Goal: Task Accomplishment & Management: Use online tool/utility

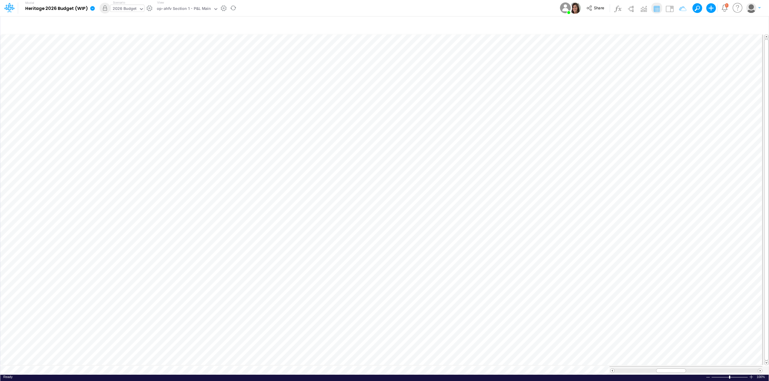
click at [133, 8] on div "2026 Budget" at bounding box center [125, 9] width 24 height 7
click at [133, 17] on div "Actual" at bounding box center [137, 20] width 47 height 6
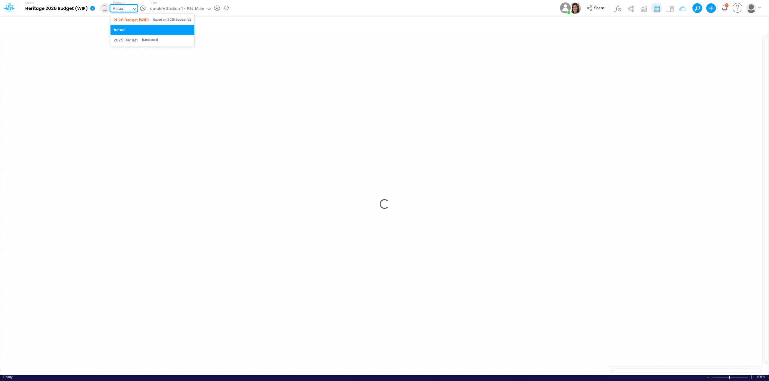
click at [126, 10] on div "Actual" at bounding box center [121, 9] width 22 height 9
click at [167, 4] on div "View op-ahfv Section 1 - P&L Main" at bounding box center [180, 8] width 64 height 16
click at [124, 9] on div "Actual" at bounding box center [121, 9] width 22 height 9
click at [124, 18] on div "2026 Budget (WIP)" at bounding box center [131, 20] width 35 height 6
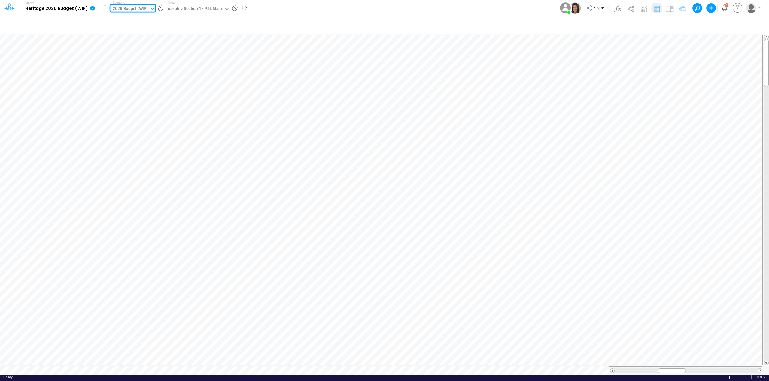
click at [91, 8] on icon at bounding box center [92, 8] width 5 height 5
click at [134, 68] on button "Sync Scenarios" at bounding box center [123, 71] width 64 height 9
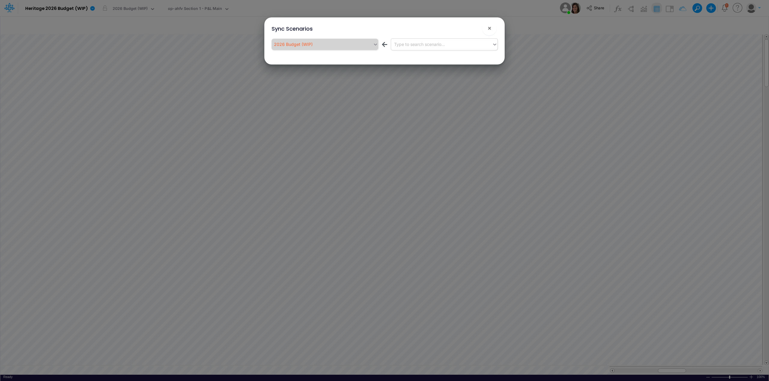
click at [455, 42] on div "Type to search scenario..." at bounding box center [441, 44] width 101 height 10
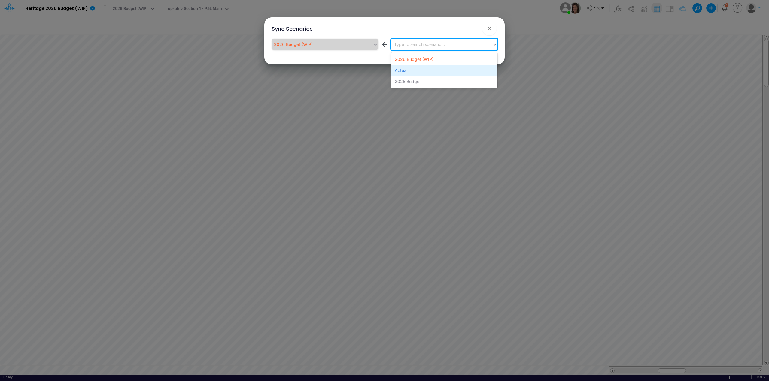
click at [423, 73] on div "Actual" at bounding box center [444, 70] width 106 height 11
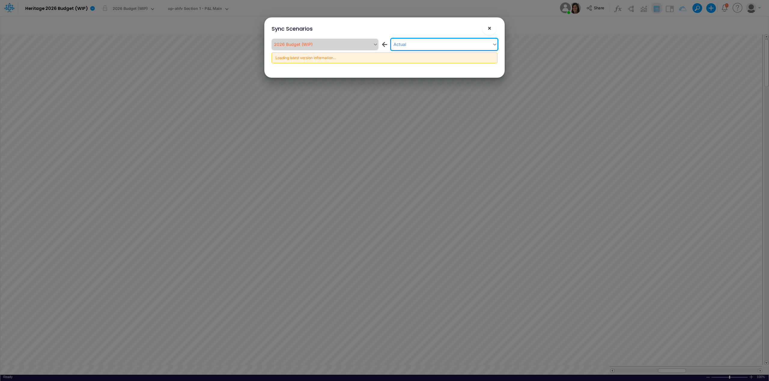
click at [492, 28] on button "×" at bounding box center [489, 28] width 14 height 14
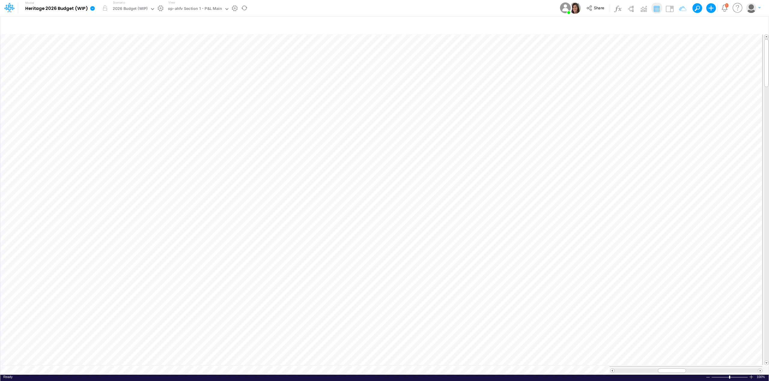
click at [92, 7] on icon at bounding box center [92, 8] width 5 height 5
click at [123, 69] on div "Edit model settings Duplicate Import QuickBooks QuickBooks Online QuickBooks En…" at bounding box center [122, 55] width 65 height 77
click at [123, 69] on button "Sync Scenarios" at bounding box center [123, 71] width 64 height 9
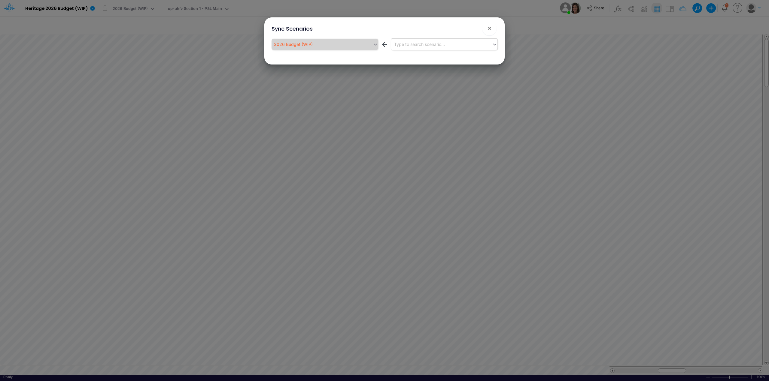
click at [431, 43] on div "Type to search scenario..." at bounding box center [419, 44] width 51 height 6
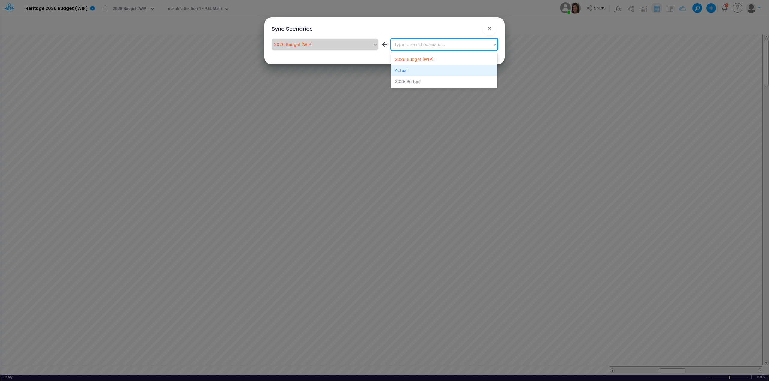
click at [430, 68] on div "Actual" at bounding box center [444, 70] width 106 height 11
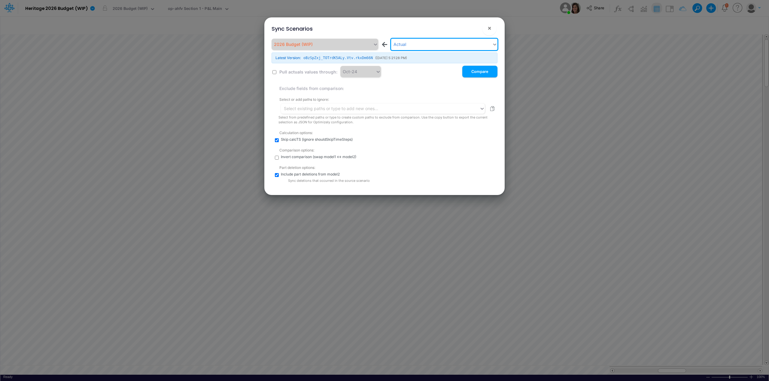
click at [273, 72] on input "checkbox" at bounding box center [274, 72] width 4 height 4
checkbox input "true"
click at [358, 73] on input "text" at bounding box center [358, 71] width 1 height 6
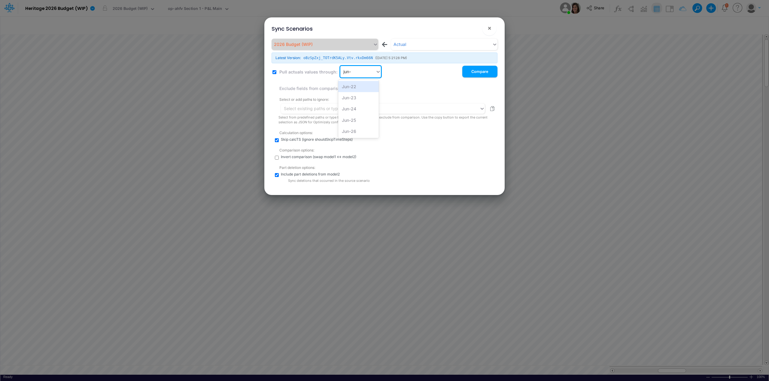
type input "jun-2"
click at [363, 121] on div "Jun-25" at bounding box center [358, 120] width 41 height 11
click at [474, 71] on button "Compare" at bounding box center [479, 72] width 35 height 12
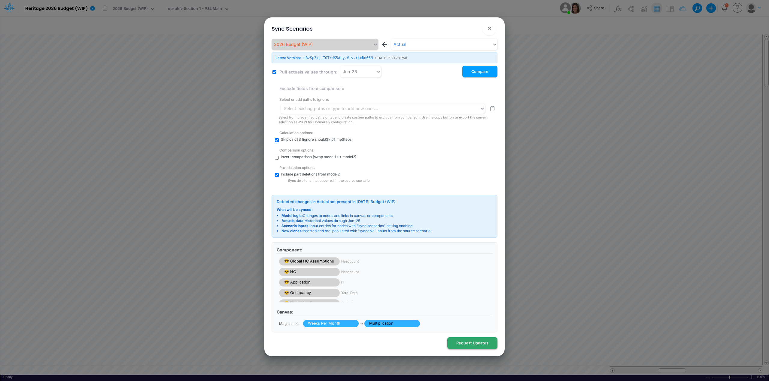
click at [484, 341] on button "Request Updates" at bounding box center [472, 344] width 50 height 12
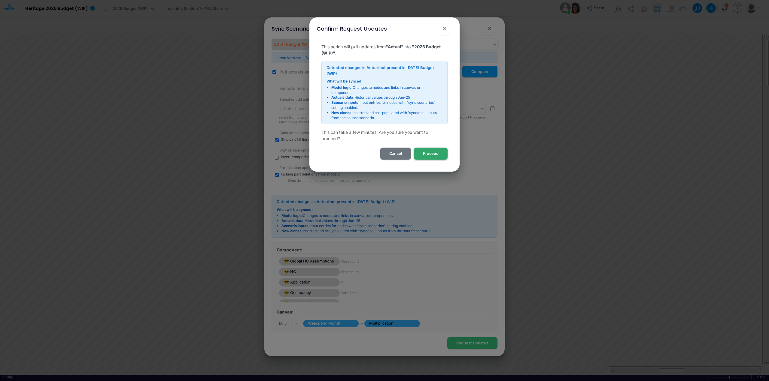
click at [435, 148] on button "Proceed" at bounding box center [431, 154] width 34 height 12
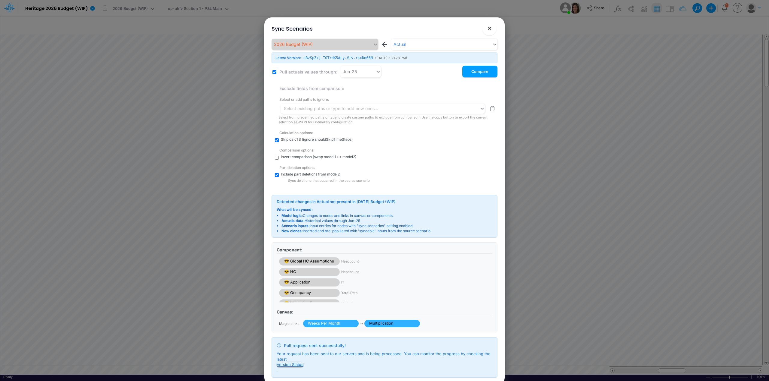
click at [488, 28] on span "×" at bounding box center [489, 27] width 4 height 7
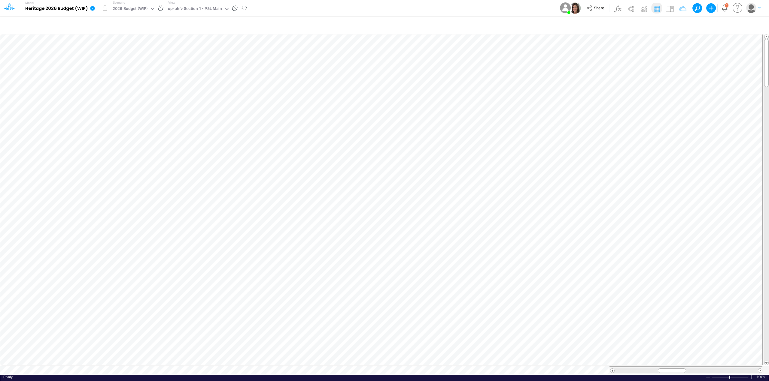
click at [93, 7] on icon at bounding box center [92, 8] width 5 height 5
click at [135, 62] on button "View model info" at bounding box center [123, 62] width 64 height 9
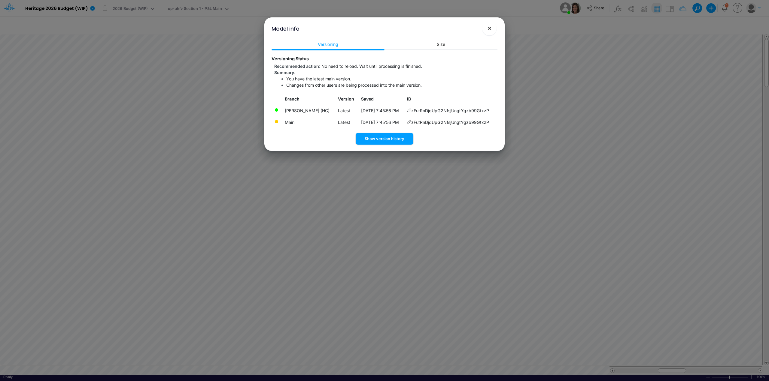
click at [490, 30] on span "×" at bounding box center [489, 27] width 4 height 7
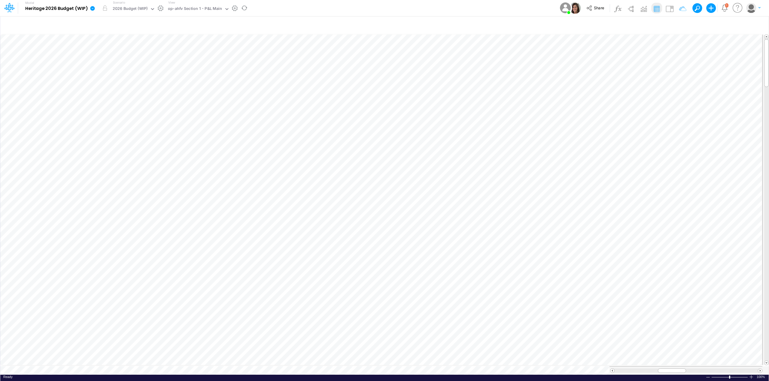
click at [90, 7] on icon at bounding box center [92, 8] width 5 height 5
click at [125, 62] on button "View model info" at bounding box center [123, 62] width 64 height 9
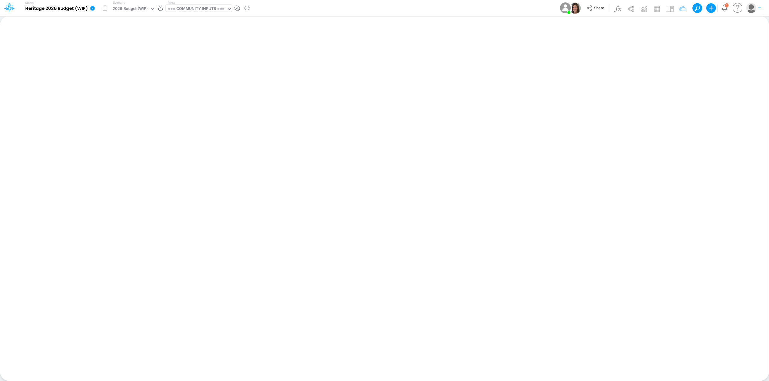
click at [210, 6] on div "=== COMMUNITY INPUTS ===" at bounding box center [196, 9] width 56 height 7
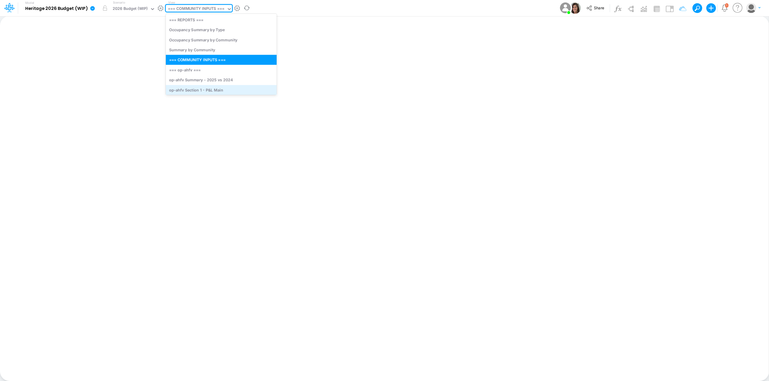
click at [233, 90] on div "op-ahfv Section 1 - P&L Main" at bounding box center [221, 90] width 111 height 10
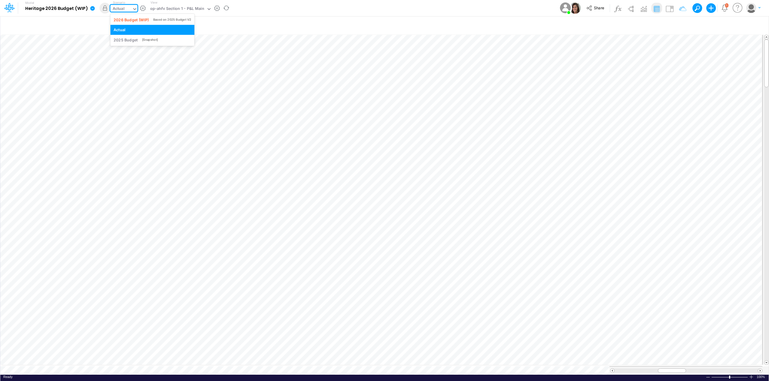
click at [121, 8] on div "Actual" at bounding box center [119, 9] width 12 height 7
click at [130, 16] on div "2026 Budget (WIP) Based on 2025 Budget V2" at bounding box center [152, 20] width 84 height 10
click at [90, 9] on icon at bounding box center [92, 8] width 5 height 5
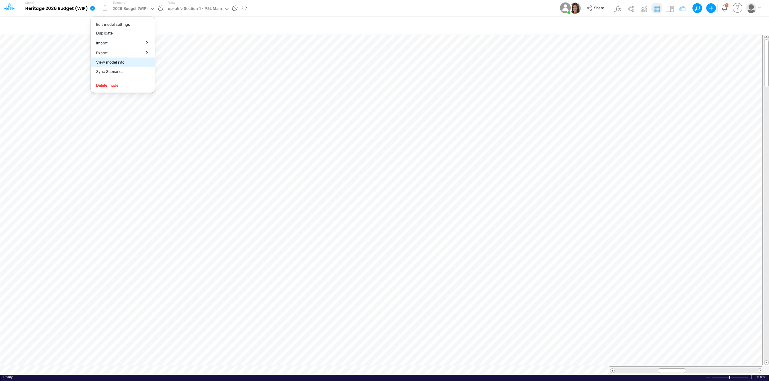
click at [120, 62] on button "View model info" at bounding box center [123, 62] width 64 height 9
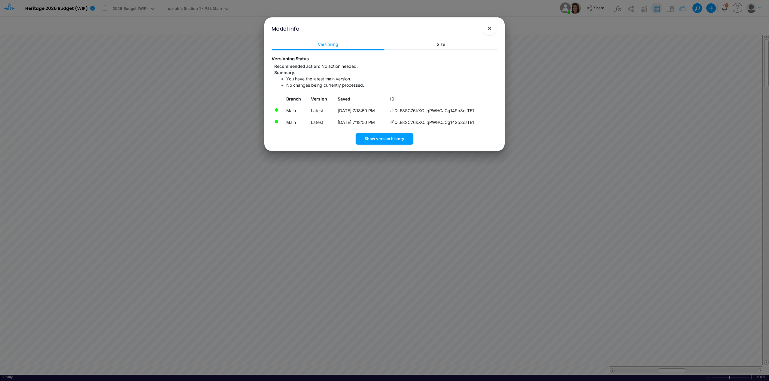
click at [490, 28] on span "×" at bounding box center [489, 27] width 4 height 7
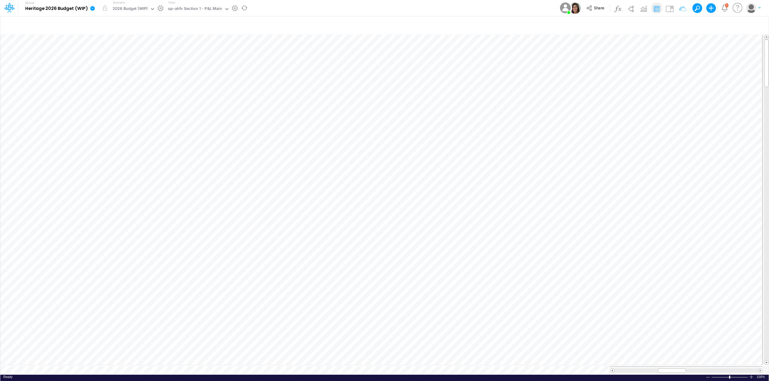
click at [91, 8] on icon at bounding box center [92, 8] width 5 height 5
click at [129, 62] on button "View model info" at bounding box center [123, 62] width 64 height 9
